Goal: Information Seeking & Learning: Learn about a topic

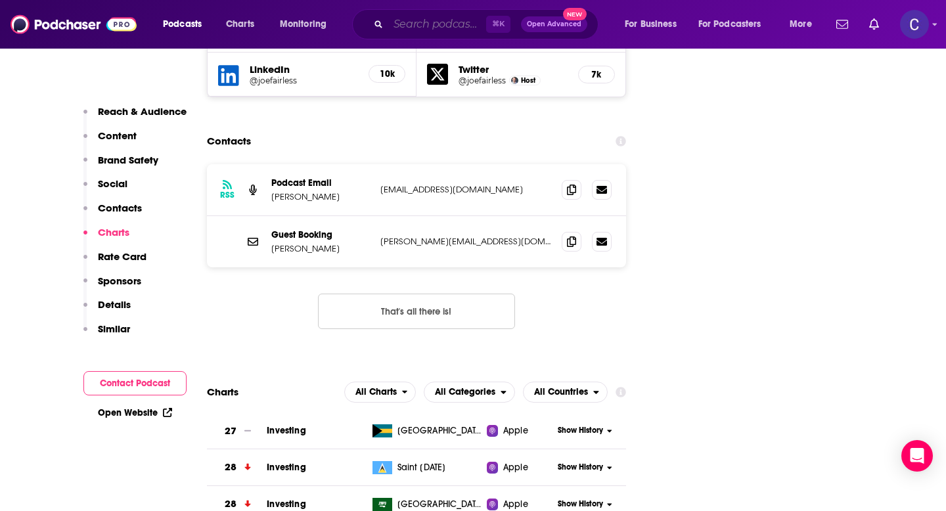
click at [416, 30] on input "Search podcasts, credits, & more..." at bounding box center [437, 24] width 98 height 21
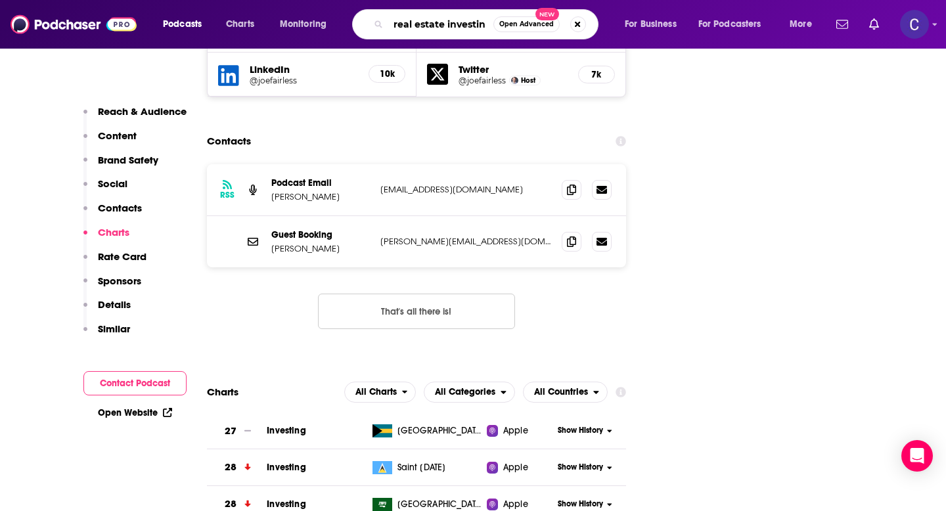
type input "real estate investing"
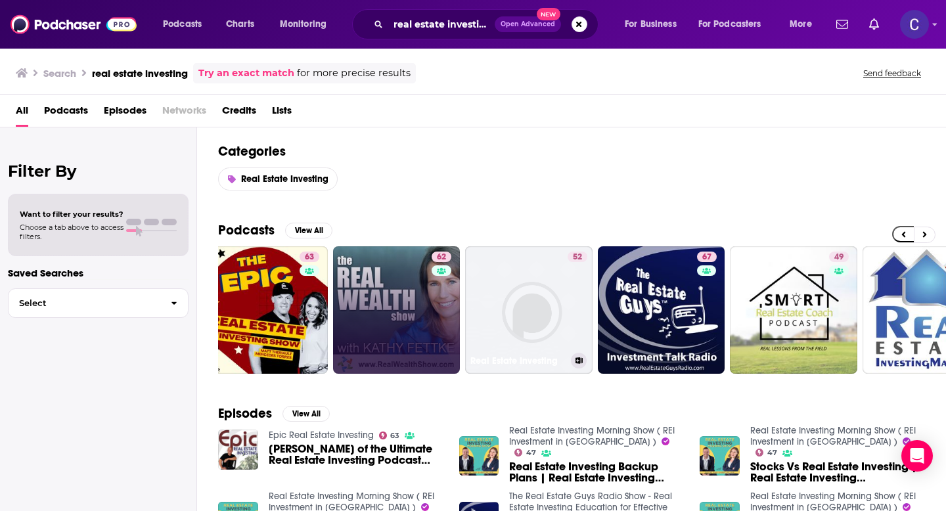
scroll to position [0, 291]
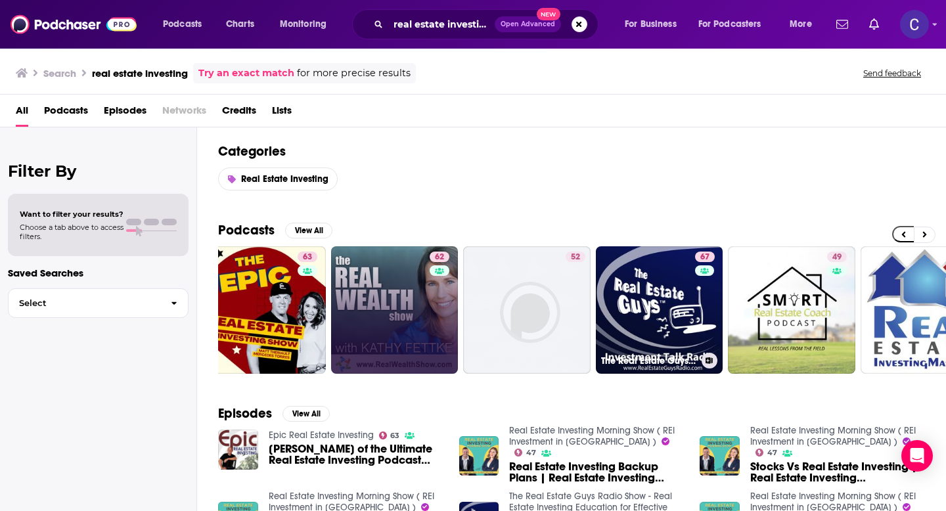
click at [634, 301] on link "67 The Real Estate Guys Radio Show - Real Estate Investing Education for Effect…" at bounding box center [659, 309] width 127 height 127
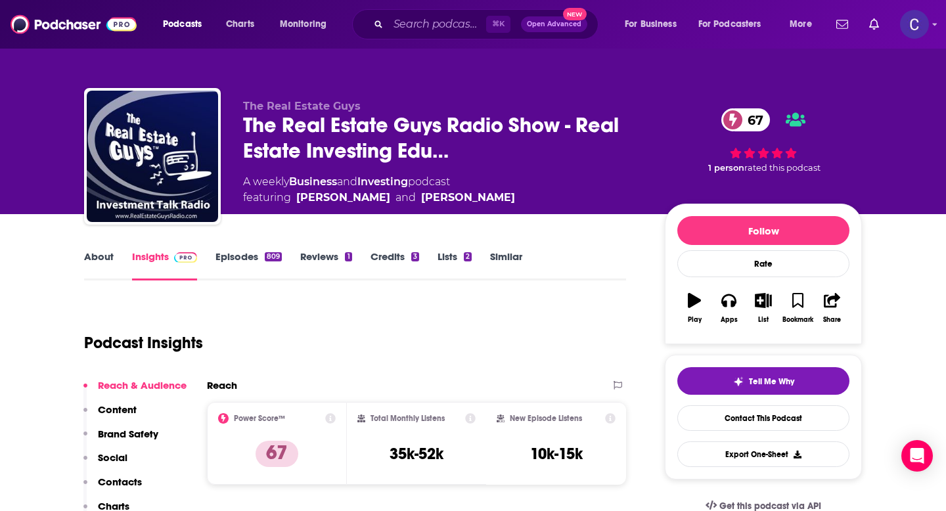
click at [109, 258] on link "About" at bounding box center [99, 265] width 30 height 30
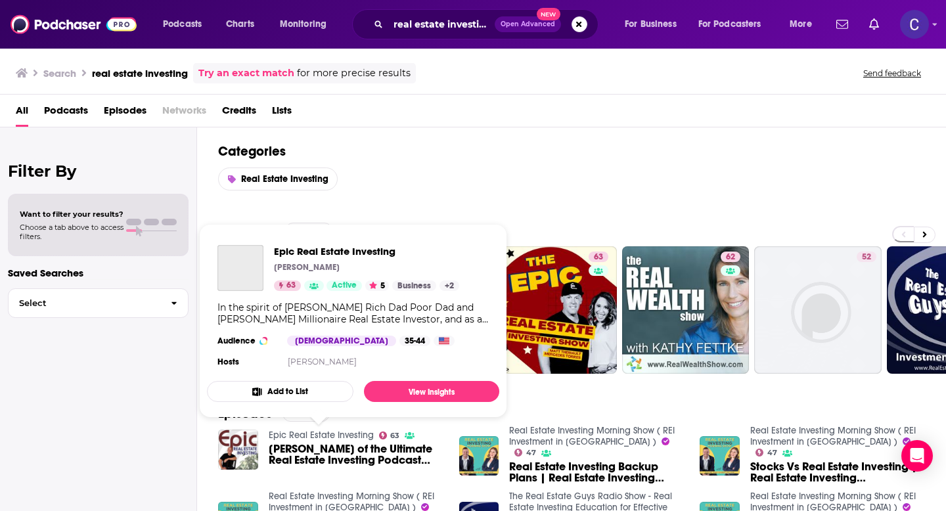
click at [332, 435] on link "Epic Real Estate Investing" at bounding box center [321, 435] width 105 height 11
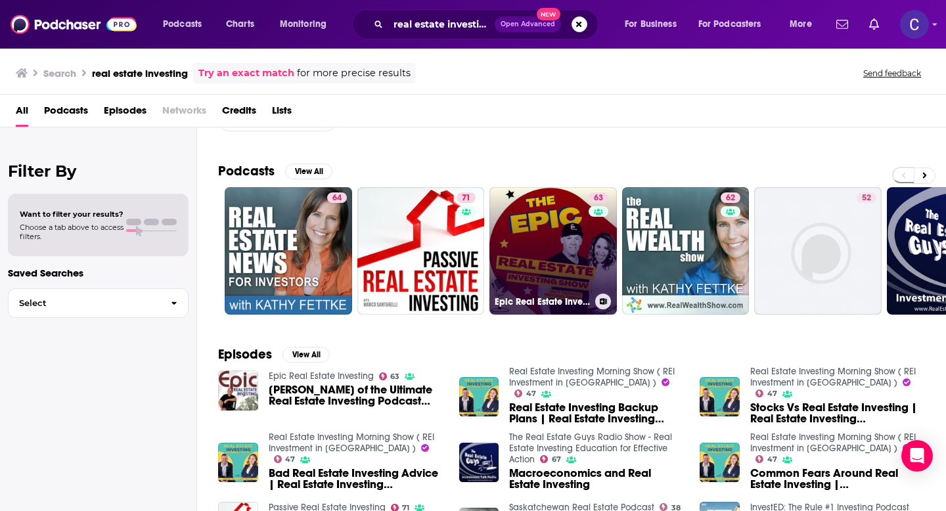
scroll to position [66, 0]
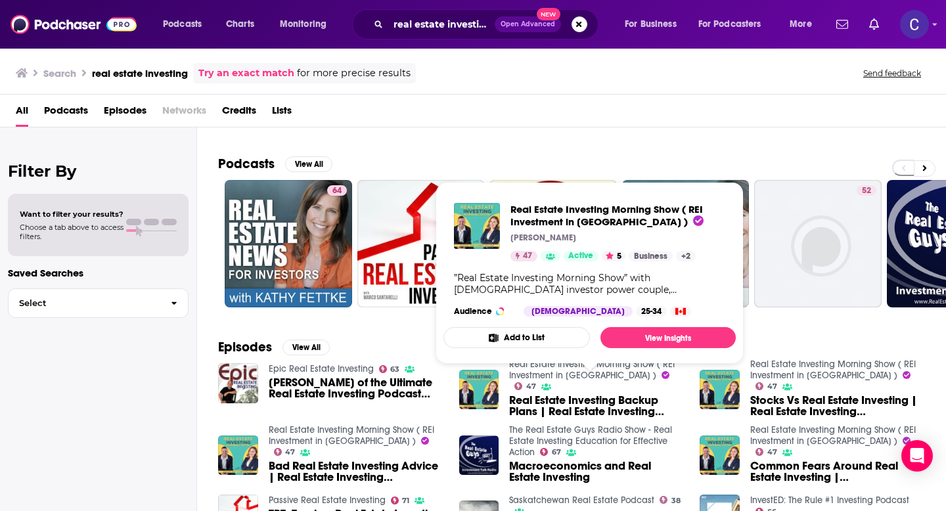
click at [536, 368] on span "Real Estate Investing Morning Show ( REI Investment in [GEOGRAPHIC_DATA] ) [PER…" at bounding box center [589, 273] width 308 height 198
click at [541, 381] on link "Real Estate Investing Morning Show ( REI Investment in [GEOGRAPHIC_DATA] )" at bounding box center [592, 370] width 166 height 22
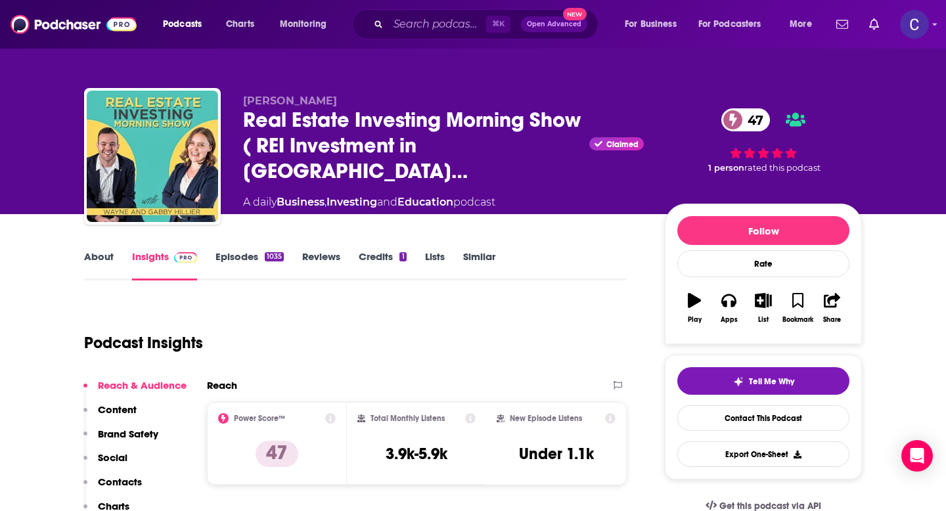
click at [90, 257] on link "About" at bounding box center [99, 265] width 30 height 30
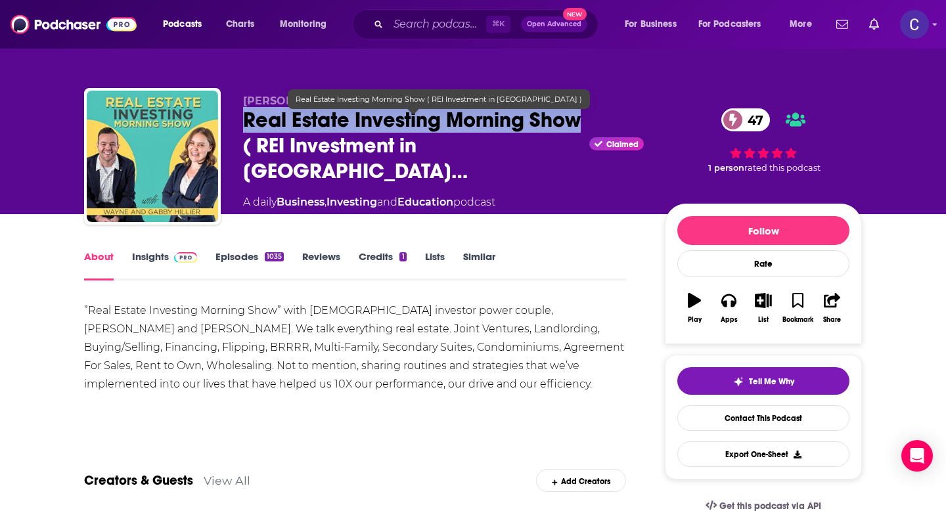
drag, startPoint x: 242, startPoint y: 129, endPoint x: 581, endPoint y: 131, distance: 339.6
click at [581, 131] on div "Wayne Hillier Real Estate Investing Morning Show ( REI Investment in Cana… Clai…" at bounding box center [473, 159] width 778 height 142
copy h1 "Real Estate Investing Morning Show"
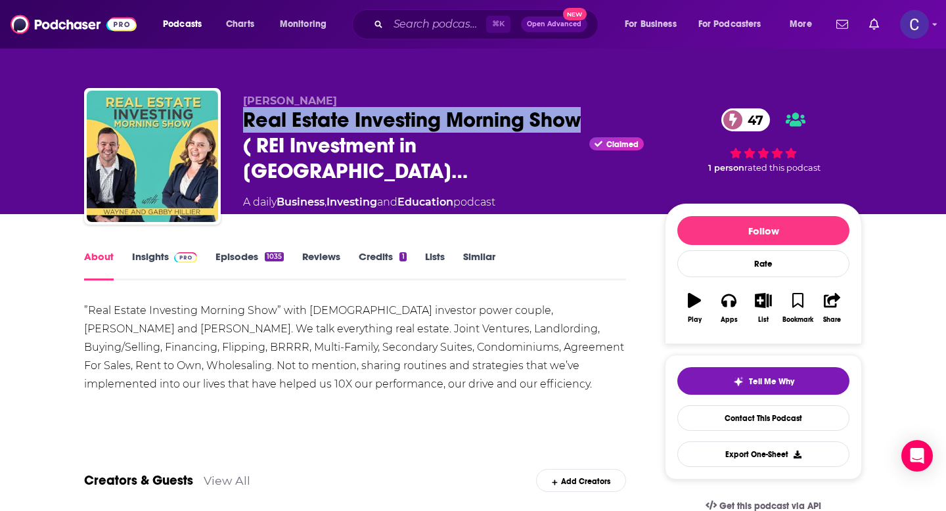
click at [158, 255] on link "Insights" at bounding box center [164, 265] width 65 height 30
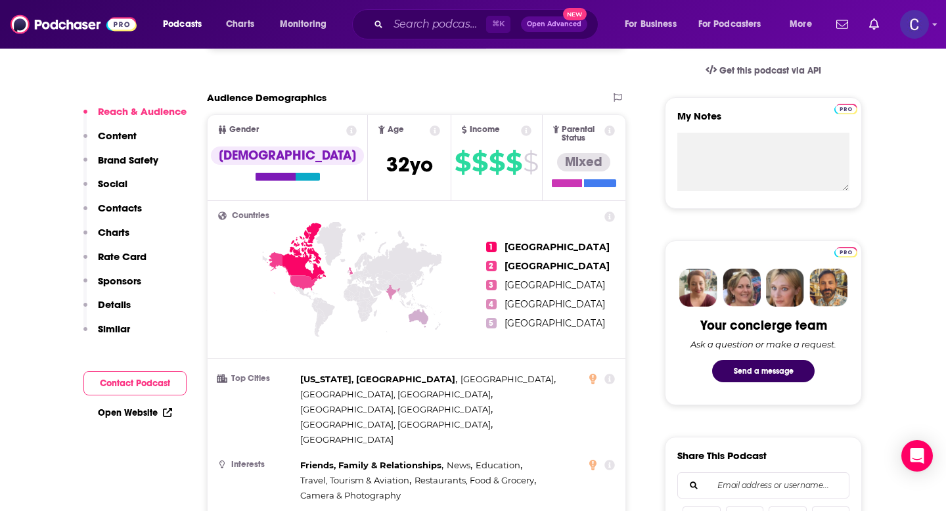
scroll to position [462, 0]
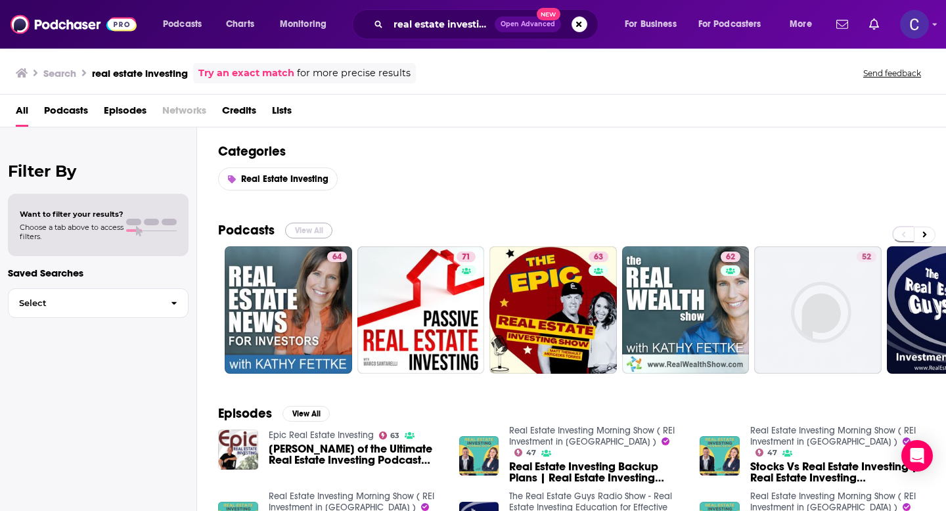
click at [313, 231] on button "View All" at bounding box center [308, 231] width 47 height 16
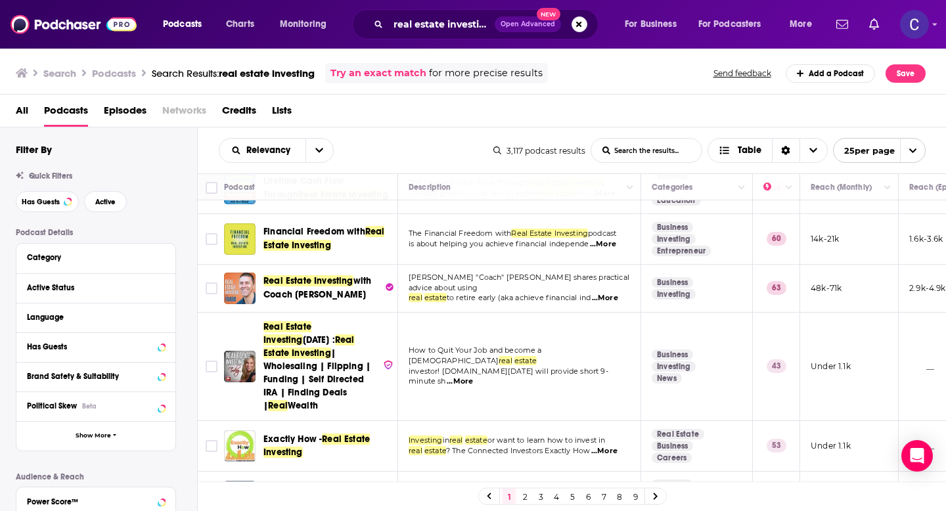
scroll to position [489, 0]
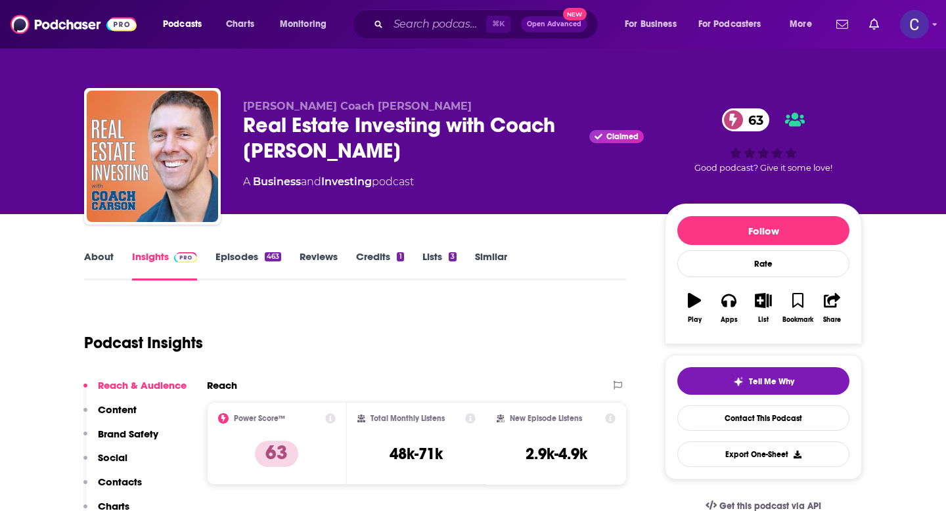
click at [94, 255] on link "About" at bounding box center [99, 265] width 30 height 30
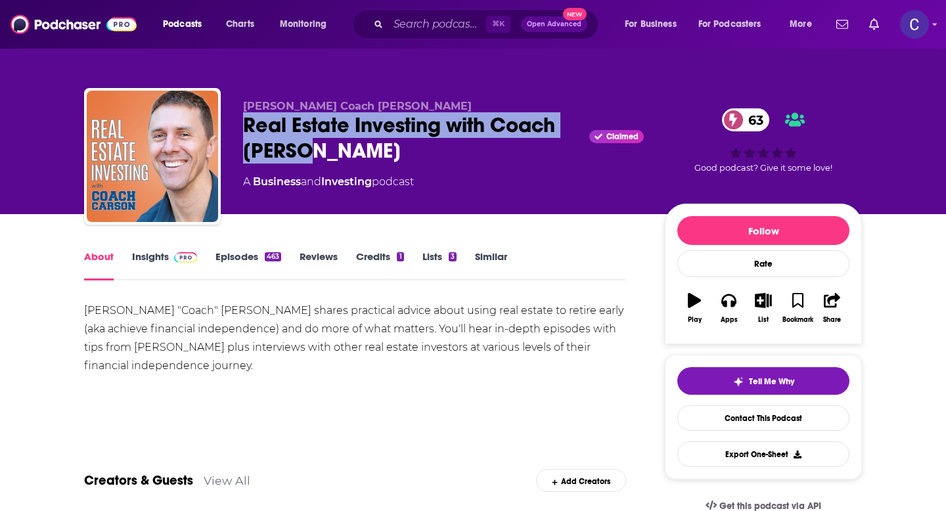
drag, startPoint x: 321, startPoint y: 159, endPoint x: 238, endPoint y: 128, distance: 88.3
click at [238, 128] on div "[PERSON_NAME] Coach [PERSON_NAME] Real Estate Investing with Coach [PERSON_NAME…" at bounding box center [473, 159] width 778 height 142
copy h1 "Real Estate Investing with Coach [PERSON_NAME]"
click at [200, 128] on div "[PERSON_NAME] Coach [PERSON_NAME] Real Estate Investing with Coach [PERSON_NAME…" at bounding box center [473, 159] width 778 height 142
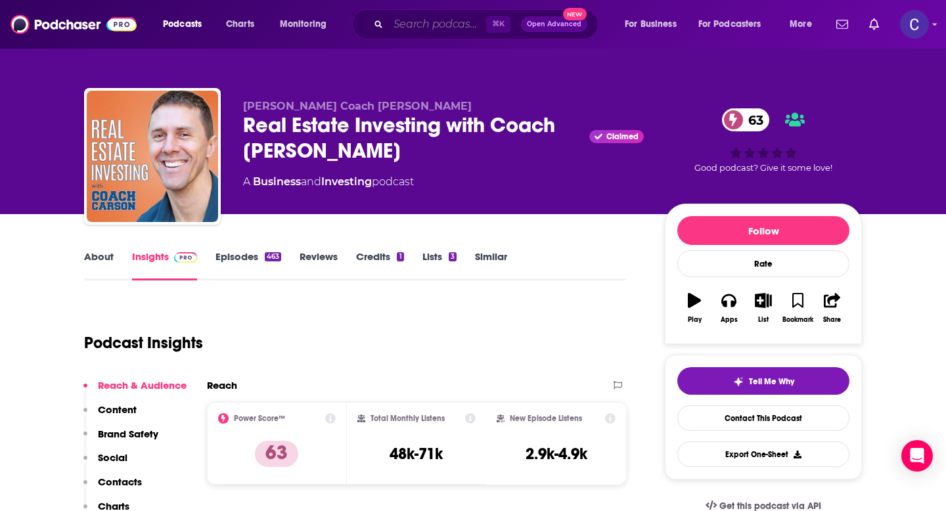
click at [416, 27] on input "Search podcasts, credits, & more..." at bounding box center [437, 24] width 98 height 21
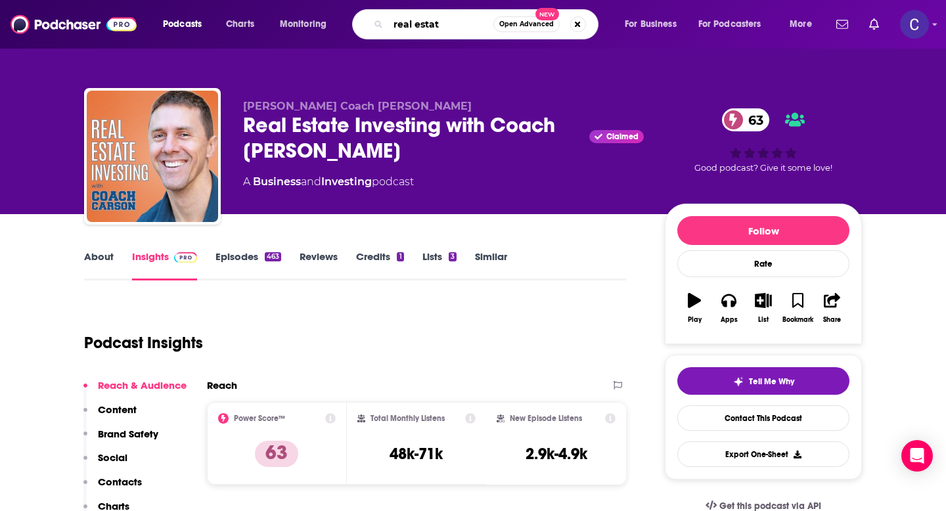
type input "real estate"
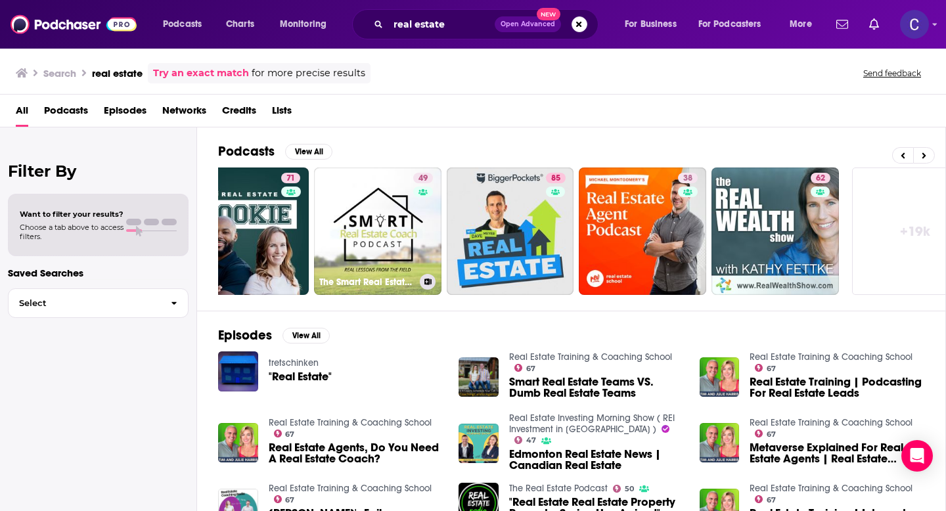
scroll to position [0, 443]
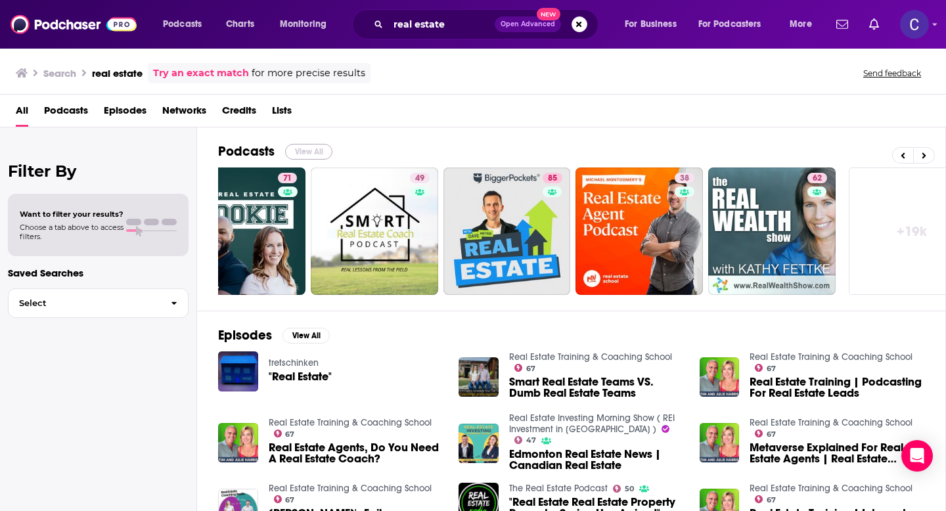
click at [305, 155] on button "View All" at bounding box center [308, 152] width 47 height 16
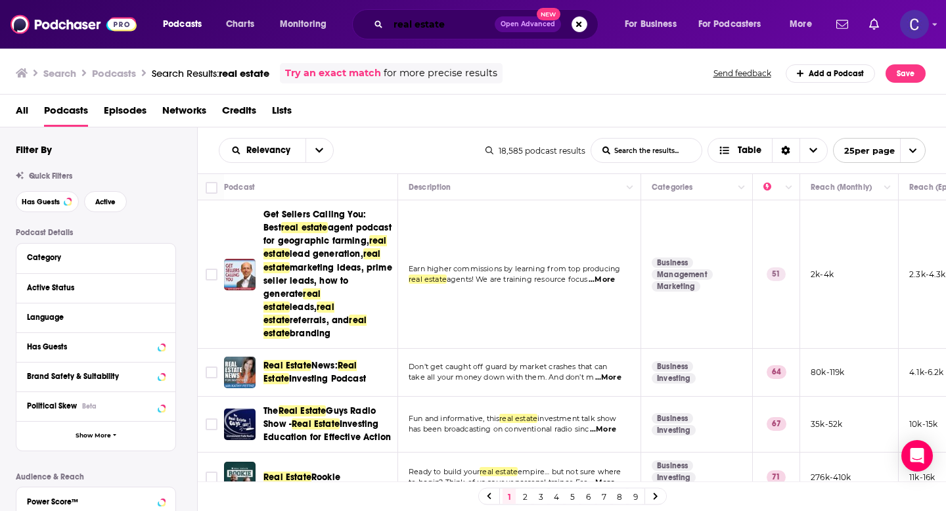
click at [466, 22] on input "real estate" at bounding box center [441, 24] width 106 height 21
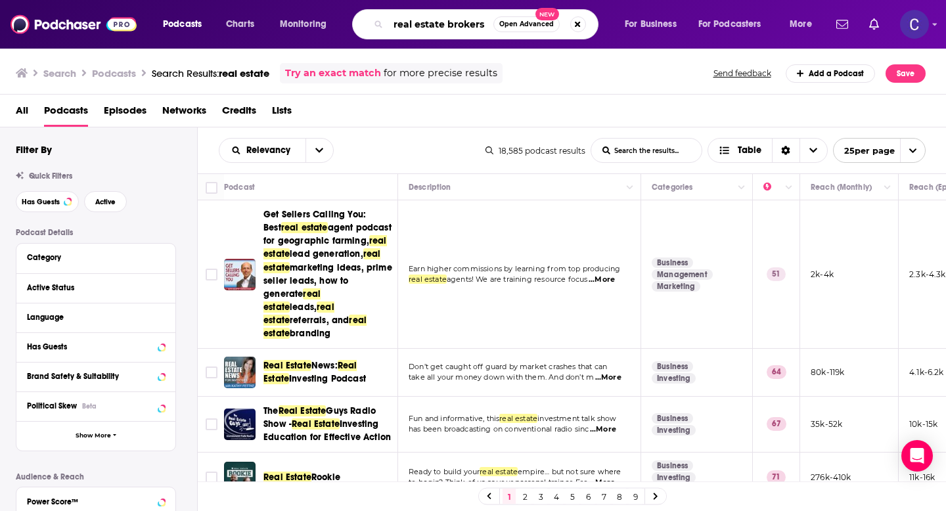
type input "real estate brokers"
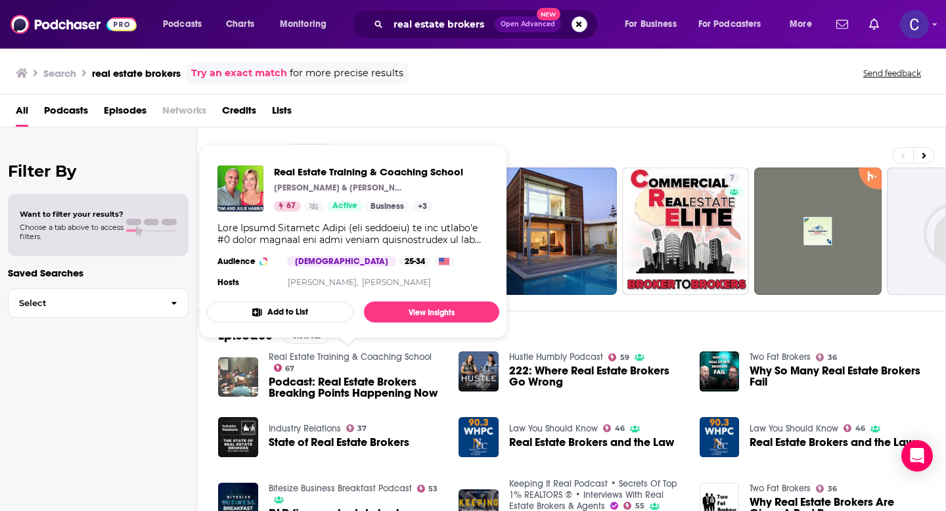
click at [326, 353] on link "Real Estate Training & Coaching School" at bounding box center [350, 356] width 163 height 11
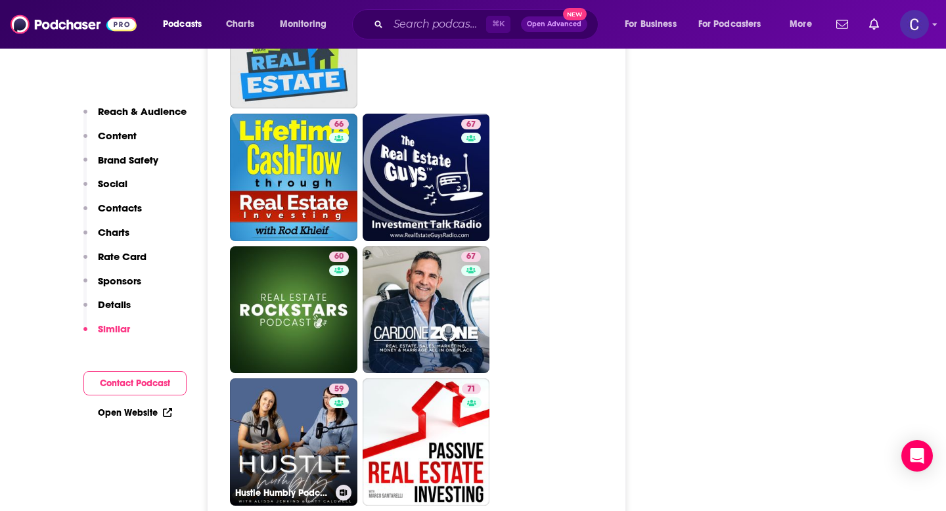
scroll to position [3404, 0]
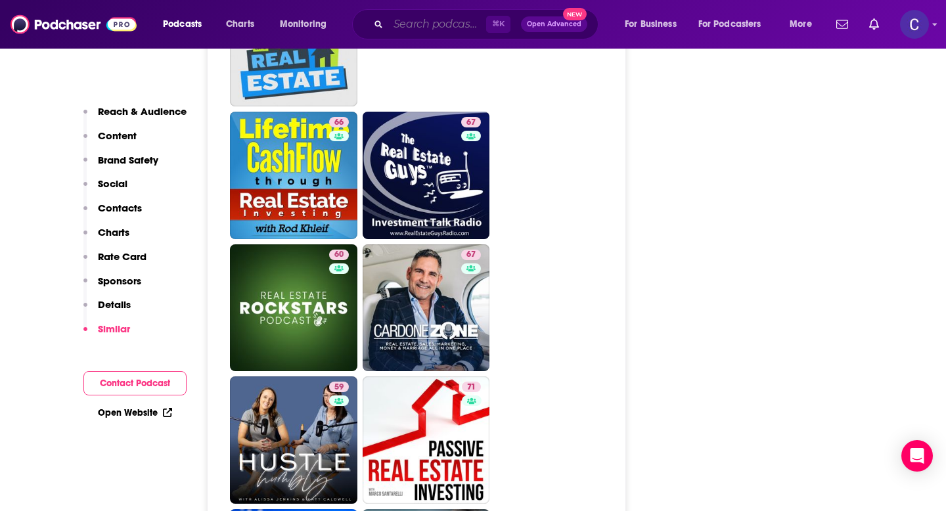
click at [422, 29] on input "Search podcasts, credits, & more..." at bounding box center [437, 24] width 98 height 21
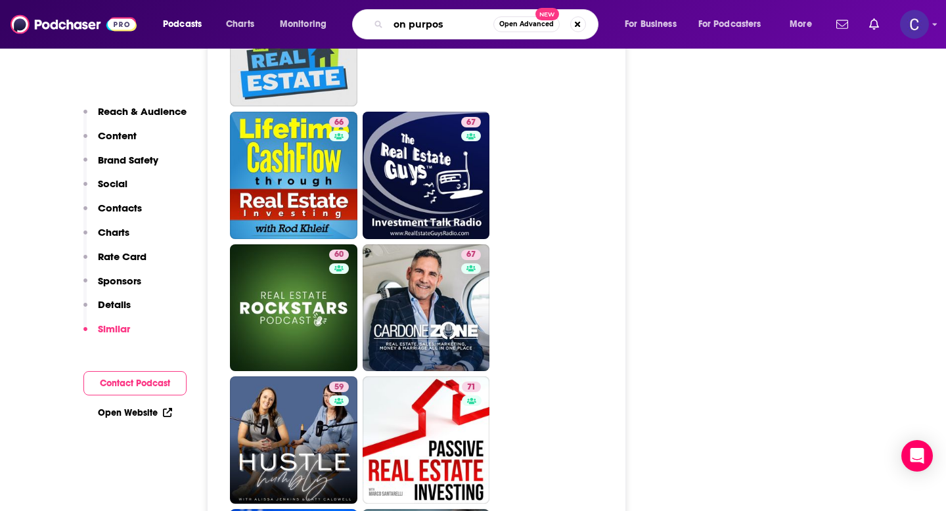
type input "on purpose"
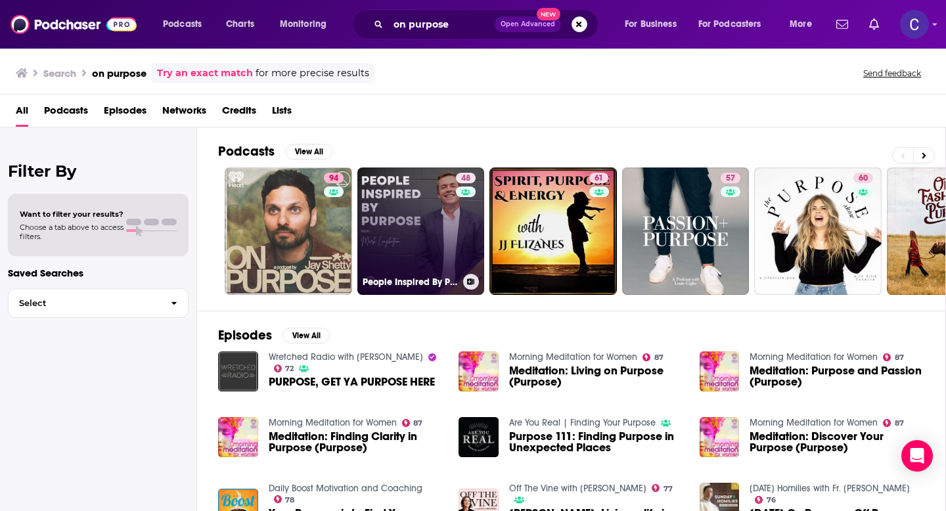
click at [410, 219] on link "48 People Inspired By Purpose - Purposely Podcast" at bounding box center [420, 230] width 127 height 127
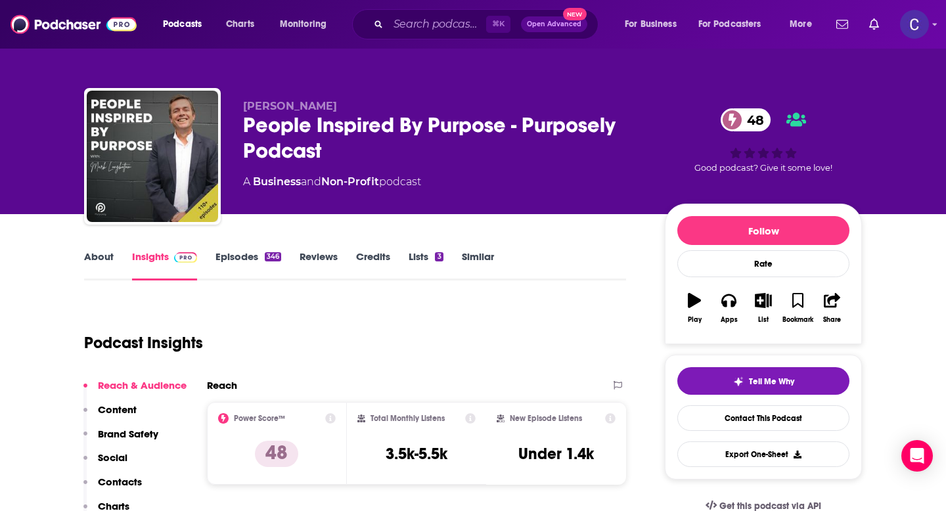
click at [100, 258] on link "About" at bounding box center [99, 265] width 30 height 30
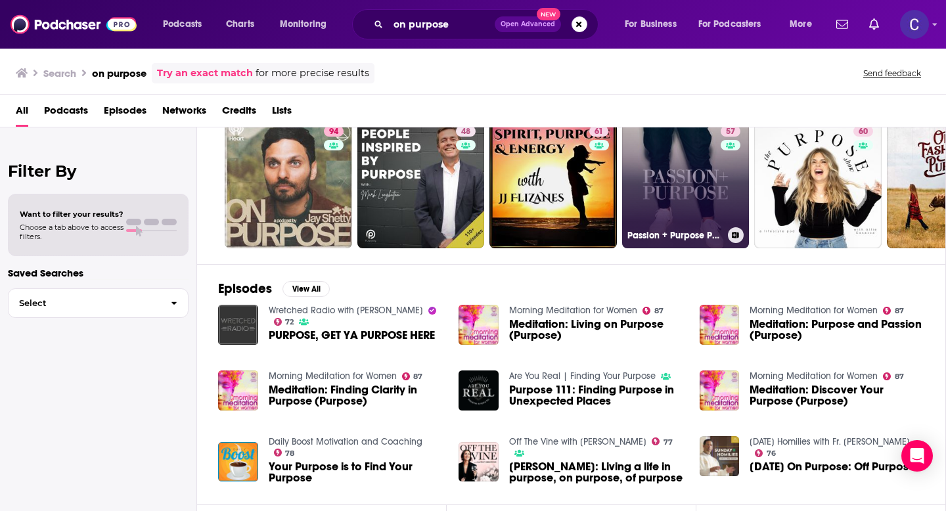
scroll to position [52, 0]
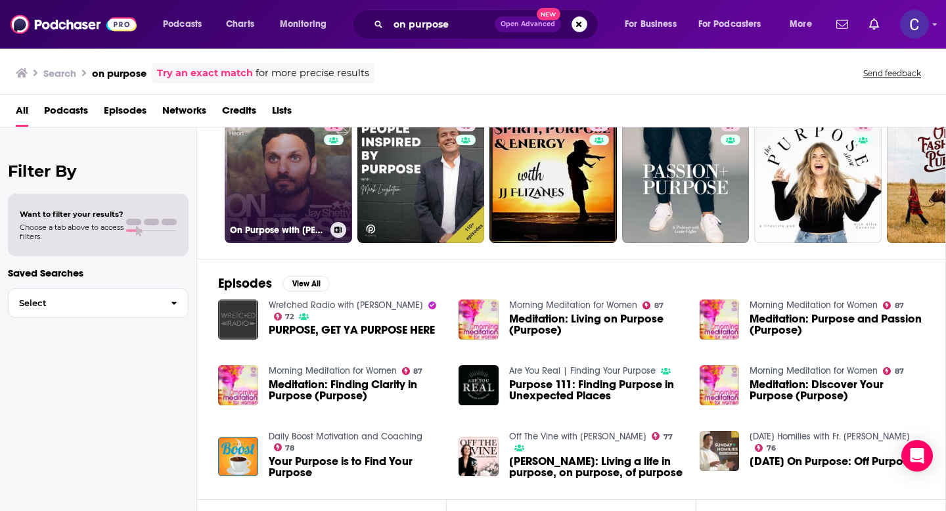
click at [302, 231] on h3 "On Purpose with [PERSON_NAME]" at bounding box center [277, 230] width 95 height 11
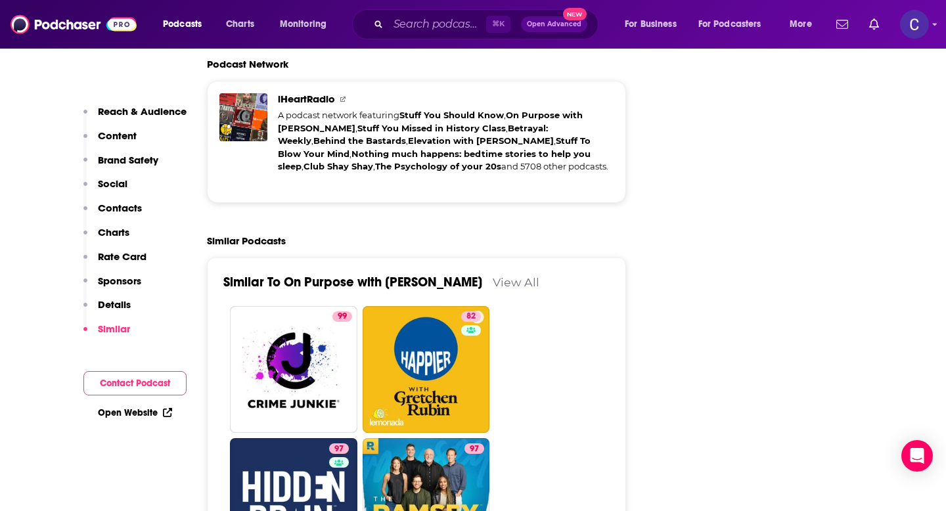
scroll to position [3182, 0]
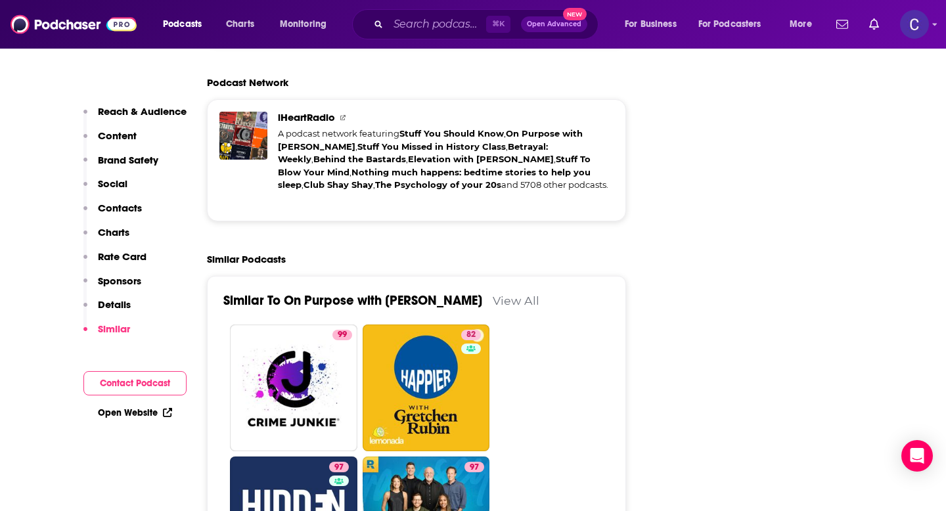
click at [493, 294] on link "View All" at bounding box center [516, 301] width 47 height 14
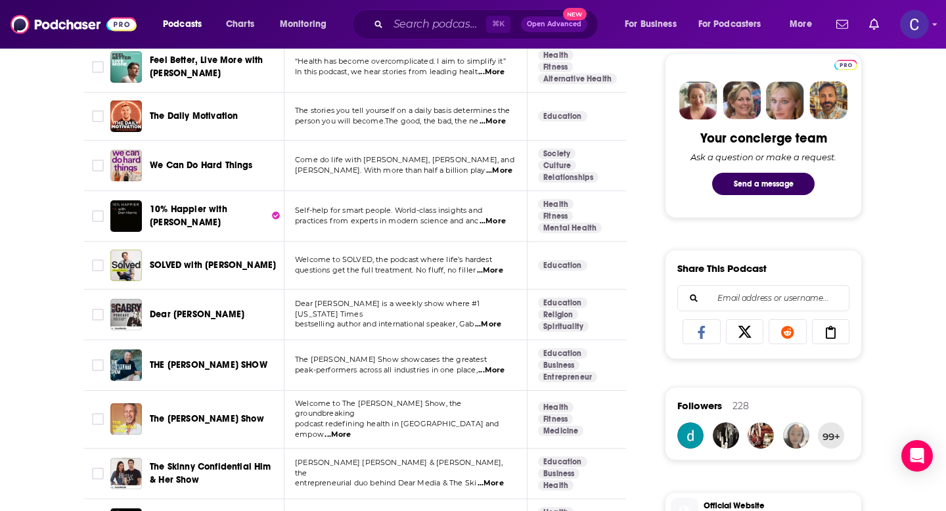
scroll to position [623, 0]
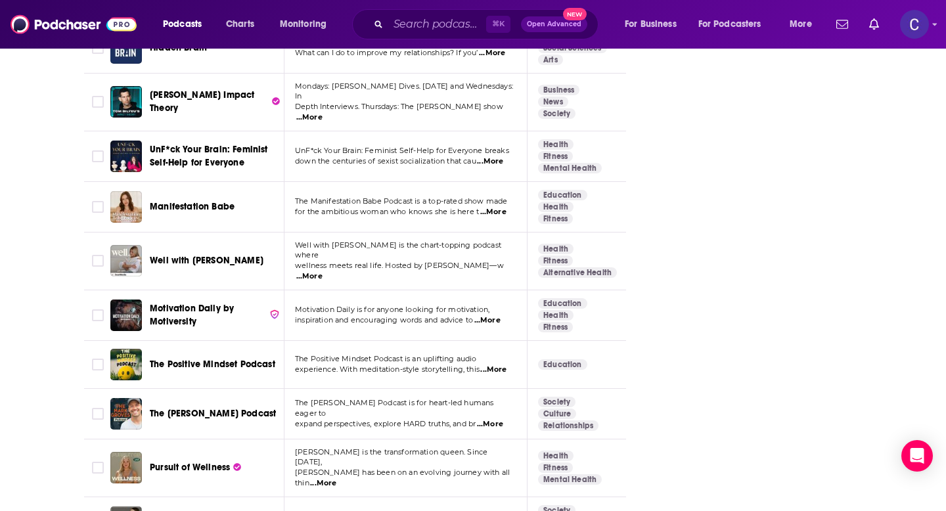
scroll to position [1755, 0]
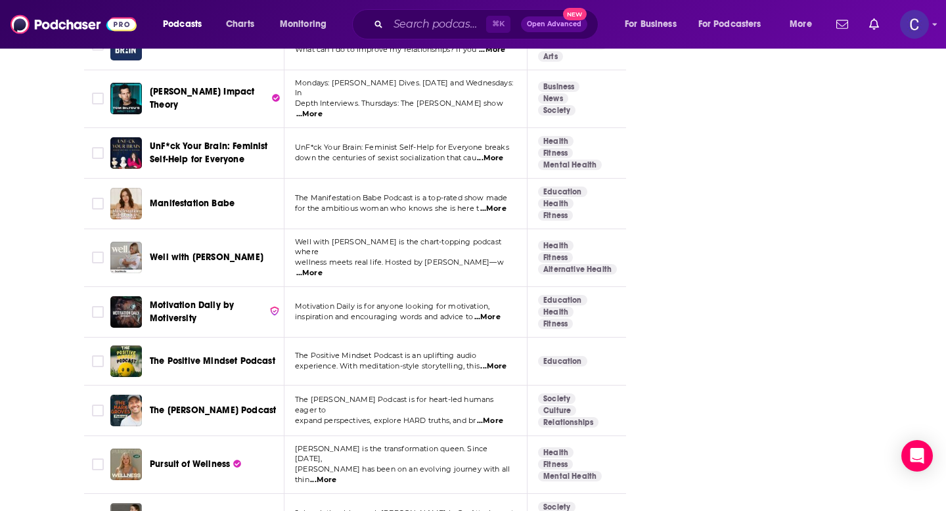
click at [202, 458] on span "Pursuit of Wellness" at bounding box center [190, 463] width 80 height 11
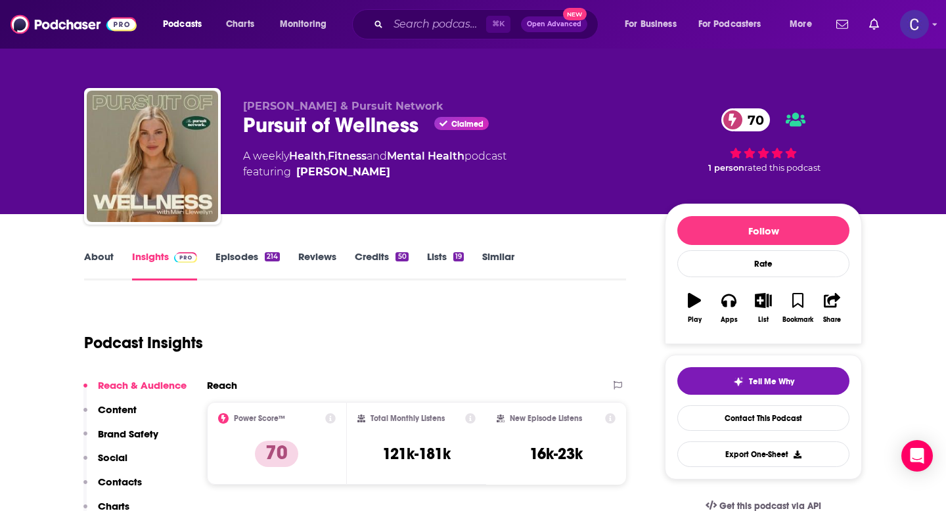
click at [104, 256] on link "About" at bounding box center [99, 265] width 30 height 30
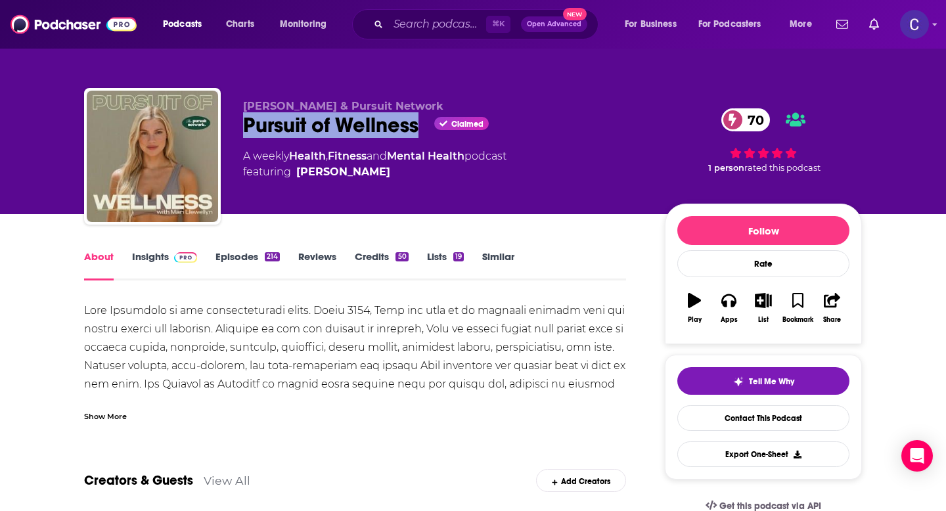
drag, startPoint x: 420, startPoint y: 125, endPoint x: 236, endPoint y: 120, distance: 184.6
click at [236, 120] on div "[PERSON_NAME] & Pursuit Network Pursuit of Wellness Claimed 70 A weekly Health …" at bounding box center [473, 159] width 778 height 142
copy h1 "Pursuit of Wellness"
click at [152, 255] on link "Insights" at bounding box center [164, 265] width 65 height 30
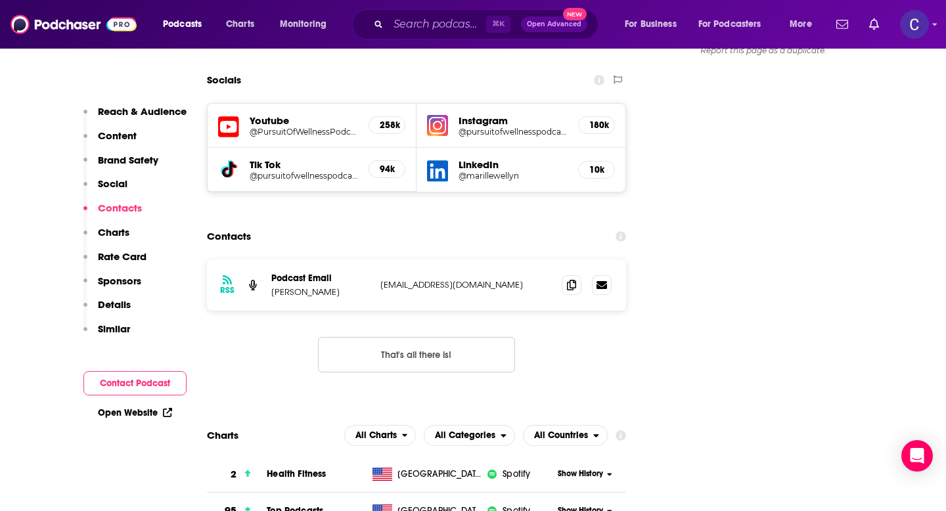
scroll to position [1513, 0]
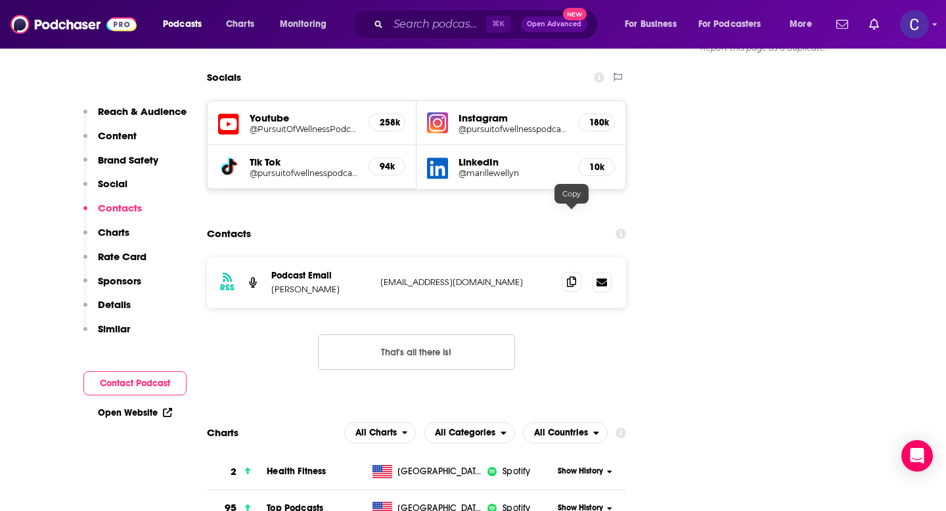
click at [573, 277] on icon at bounding box center [571, 282] width 9 height 11
click at [572, 277] on icon at bounding box center [571, 282] width 9 height 11
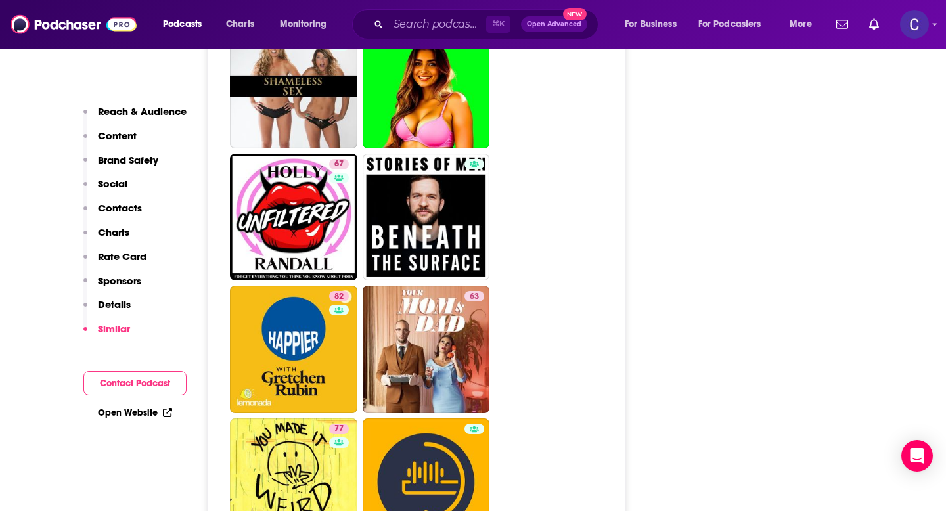
scroll to position [5428, 0]
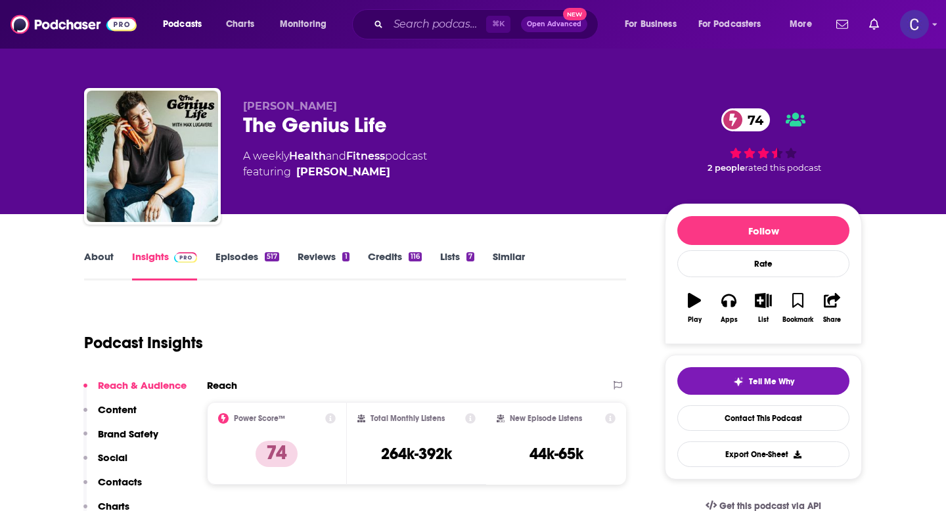
click at [106, 259] on link "About" at bounding box center [99, 265] width 30 height 30
